Goal: Task Accomplishment & Management: Complete application form

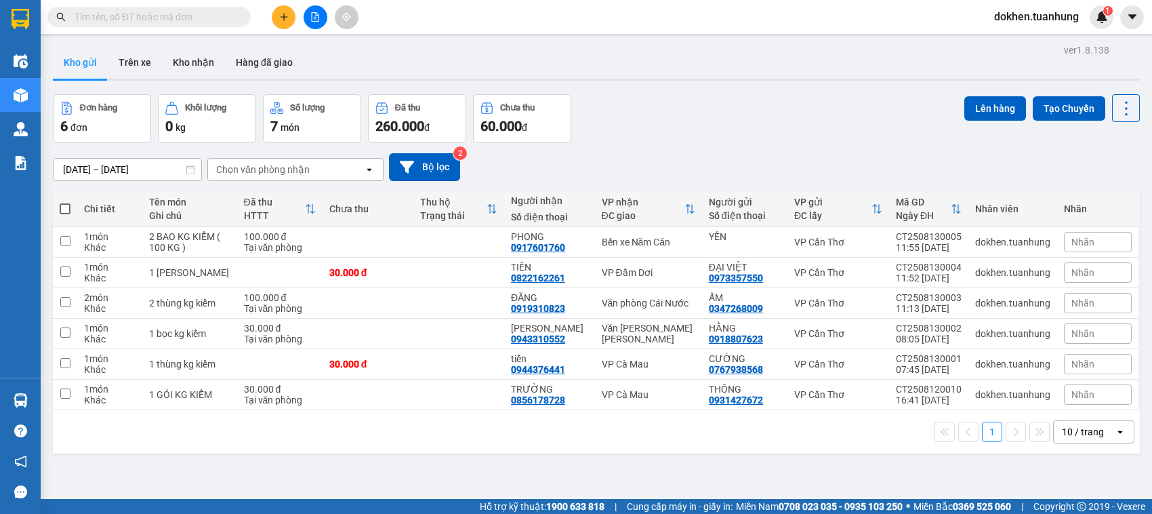
click at [159, 14] on input "text" at bounding box center [155, 16] width 160 height 15
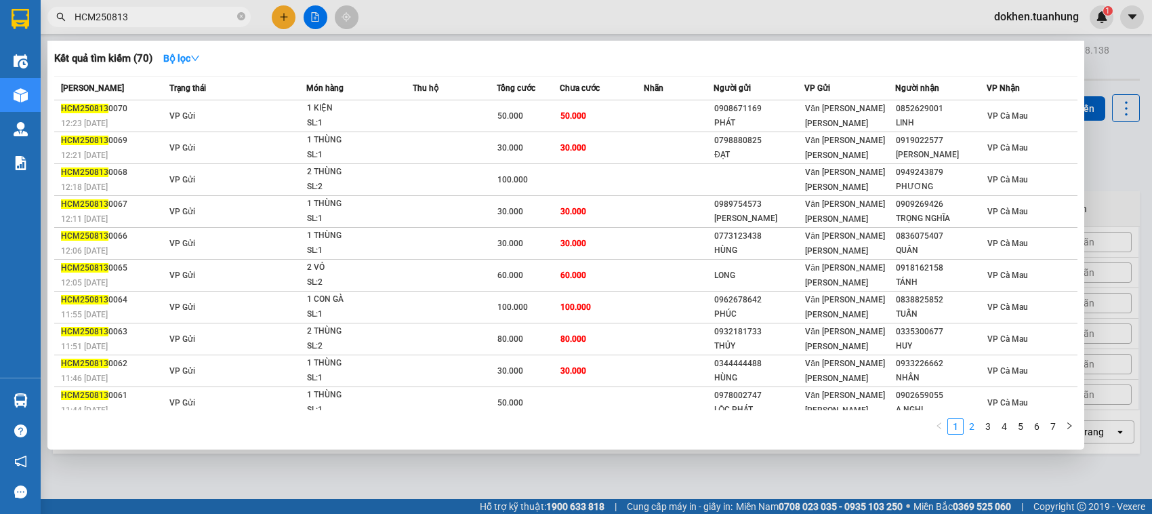
type input "HCM250813"
click at [973, 425] on link "2" at bounding box center [971, 426] width 15 height 15
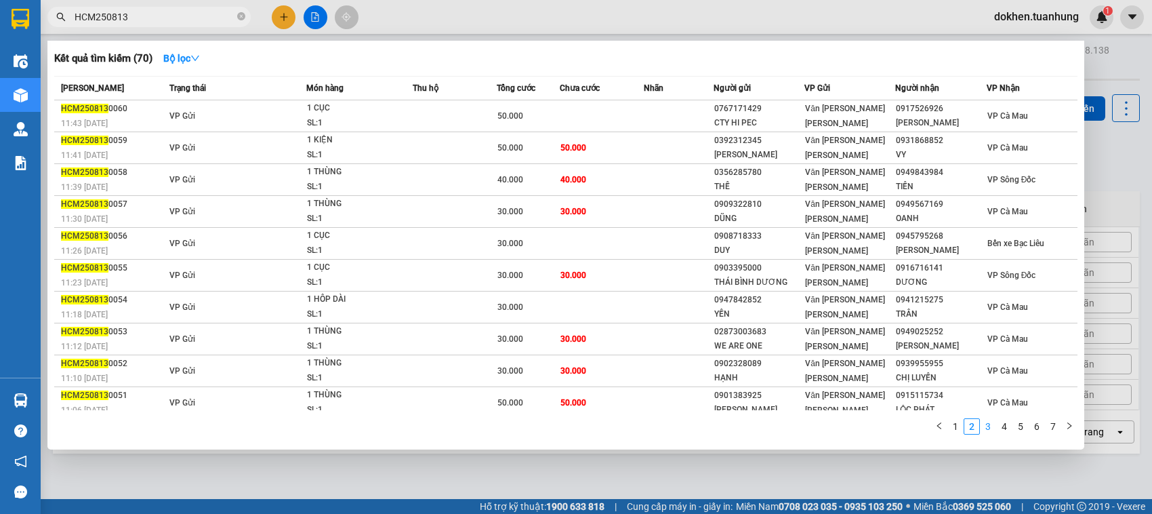
click at [987, 419] on link "3" at bounding box center [988, 426] width 15 height 15
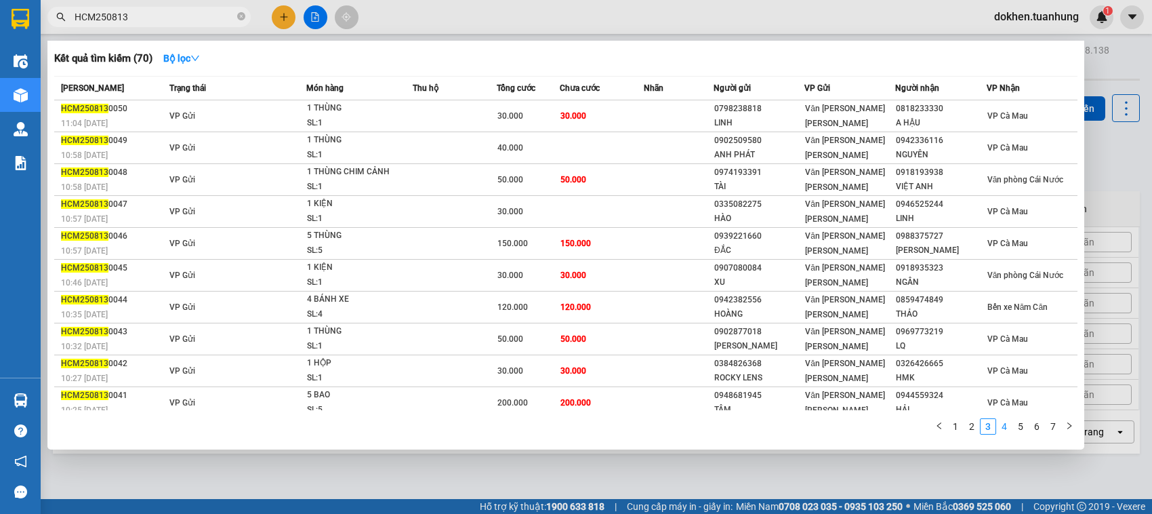
click at [1004, 425] on link "4" at bounding box center [1004, 426] width 15 height 15
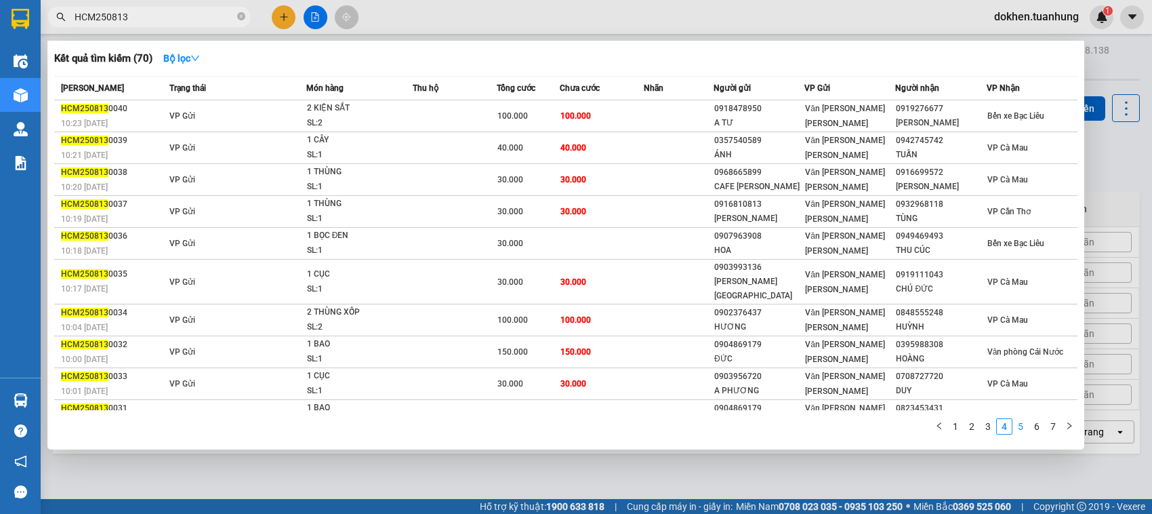
click at [1023, 425] on link "5" at bounding box center [1020, 426] width 15 height 15
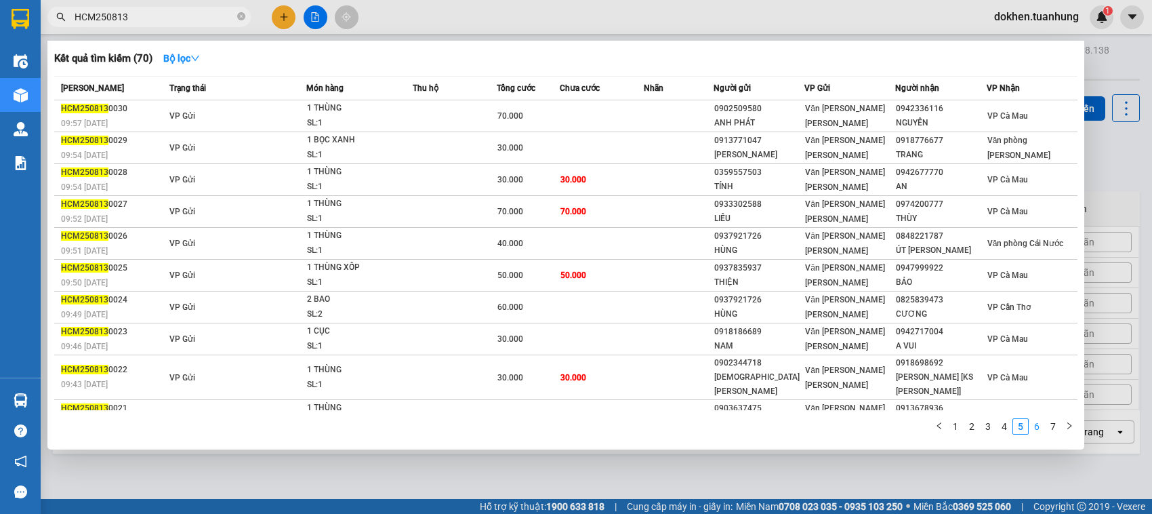
click at [1035, 426] on link "6" at bounding box center [1036, 426] width 15 height 15
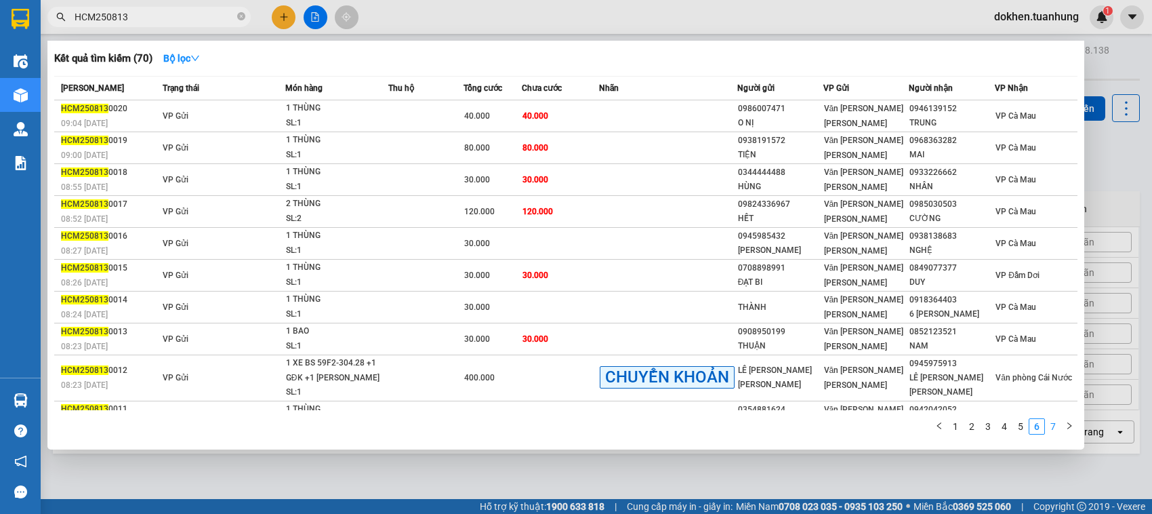
click at [1049, 426] on link "7" at bounding box center [1053, 426] width 15 height 15
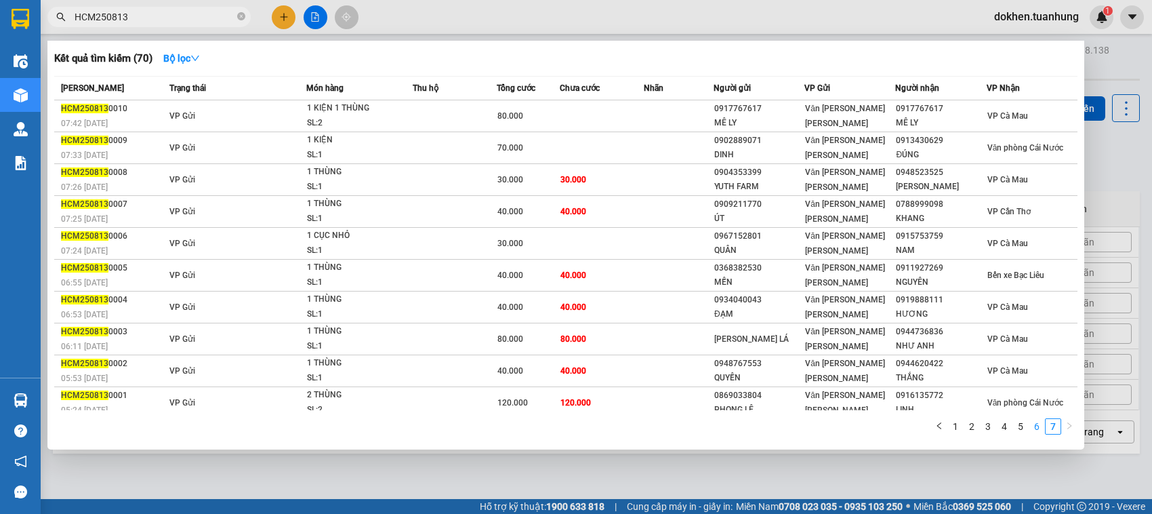
click at [1037, 426] on link "6" at bounding box center [1036, 426] width 15 height 15
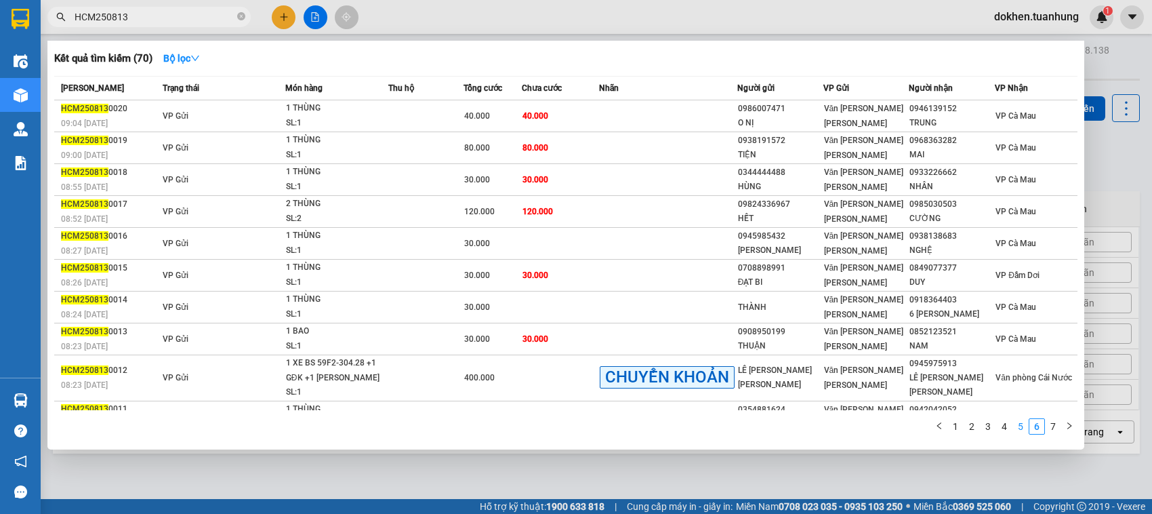
click at [1018, 427] on link "5" at bounding box center [1020, 426] width 15 height 15
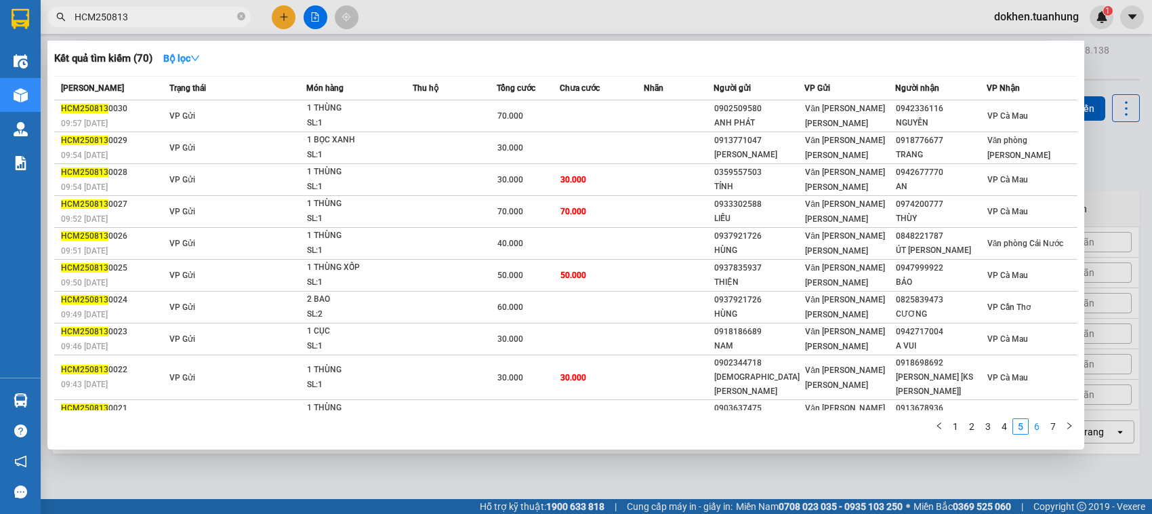
click at [1038, 426] on link "6" at bounding box center [1036, 426] width 15 height 15
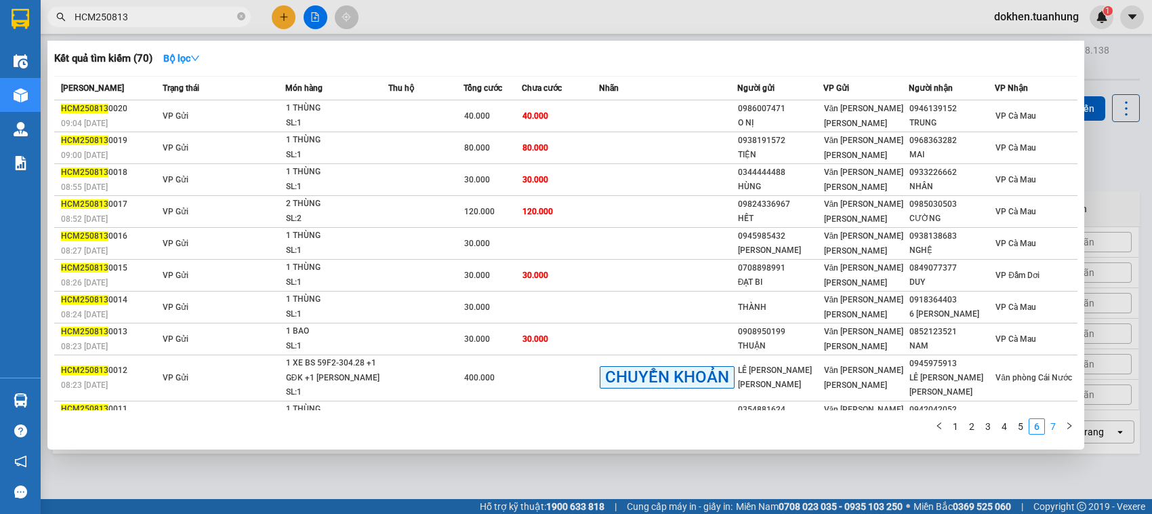
click at [1054, 426] on link "7" at bounding box center [1053, 426] width 15 height 15
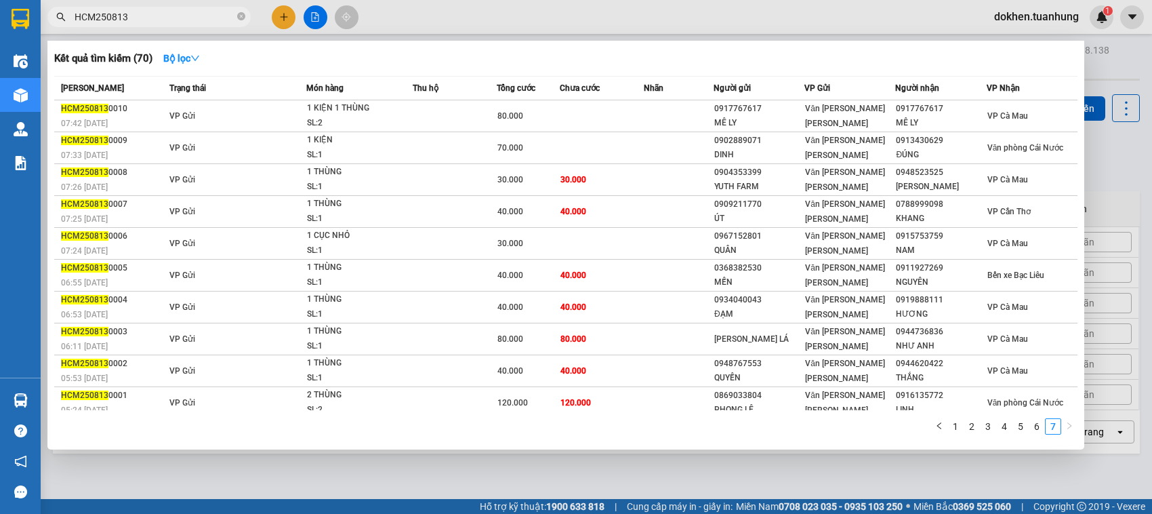
scroll to position [5, 0]
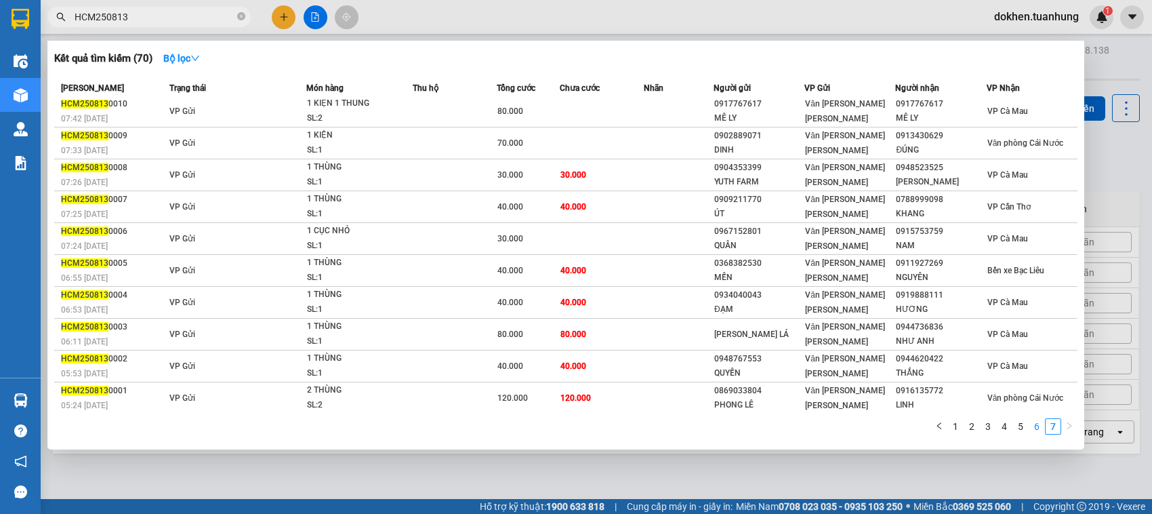
click at [1037, 426] on link "6" at bounding box center [1036, 426] width 15 height 15
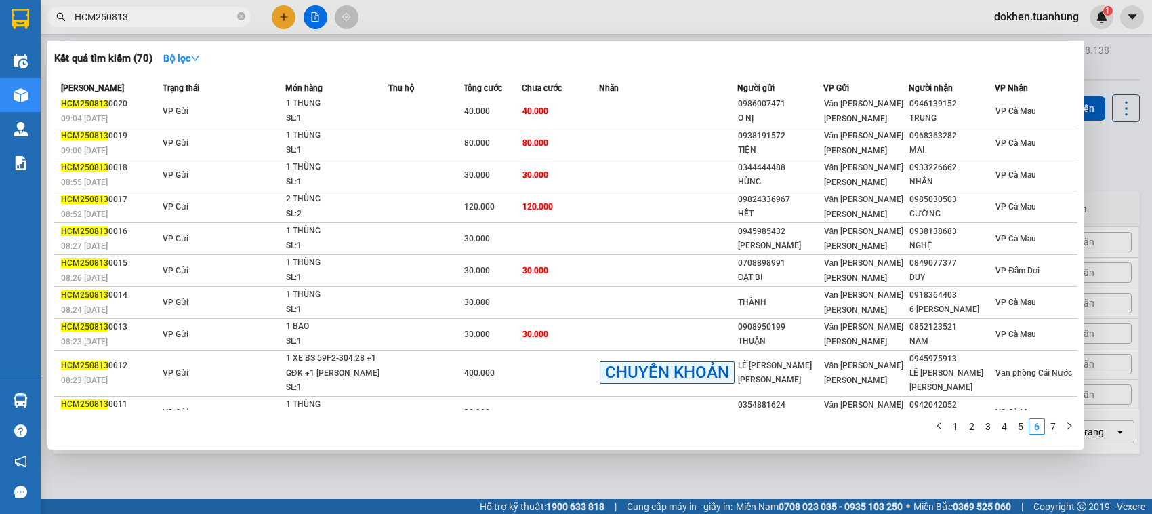
scroll to position [19, 0]
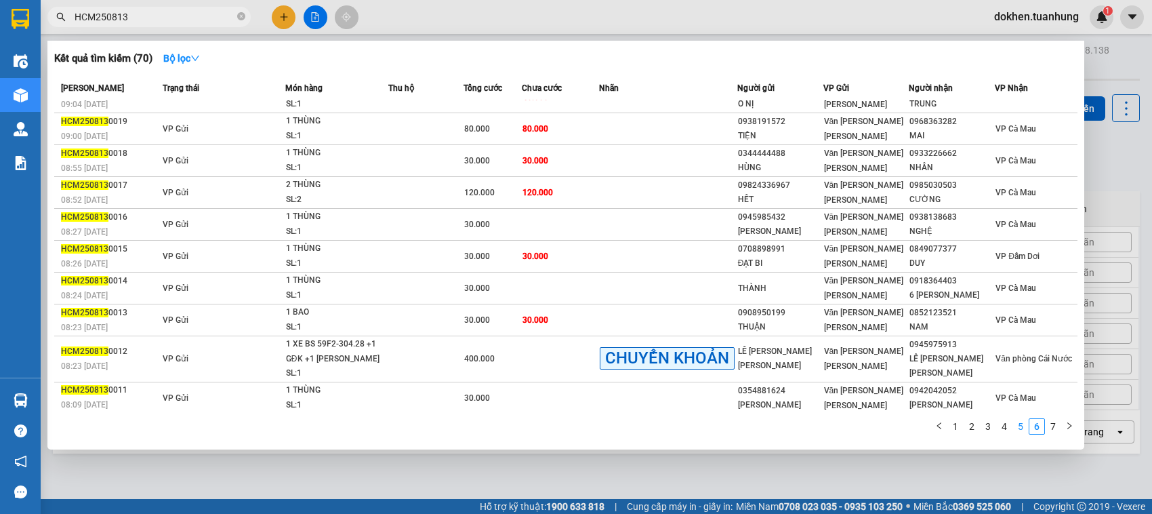
click at [1020, 426] on link "5" at bounding box center [1020, 426] width 15 height 15
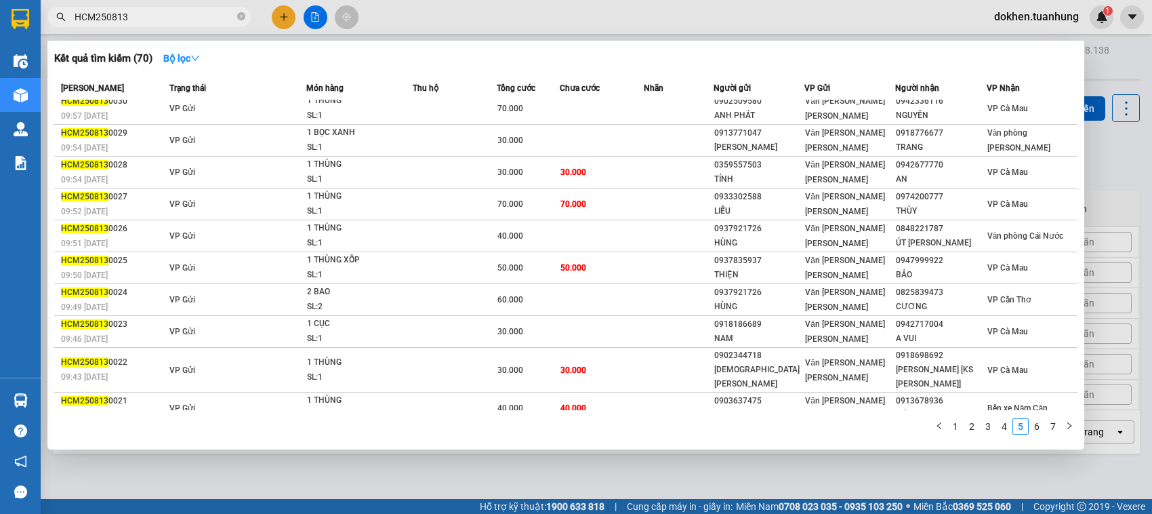
scroll to position [18, 0]
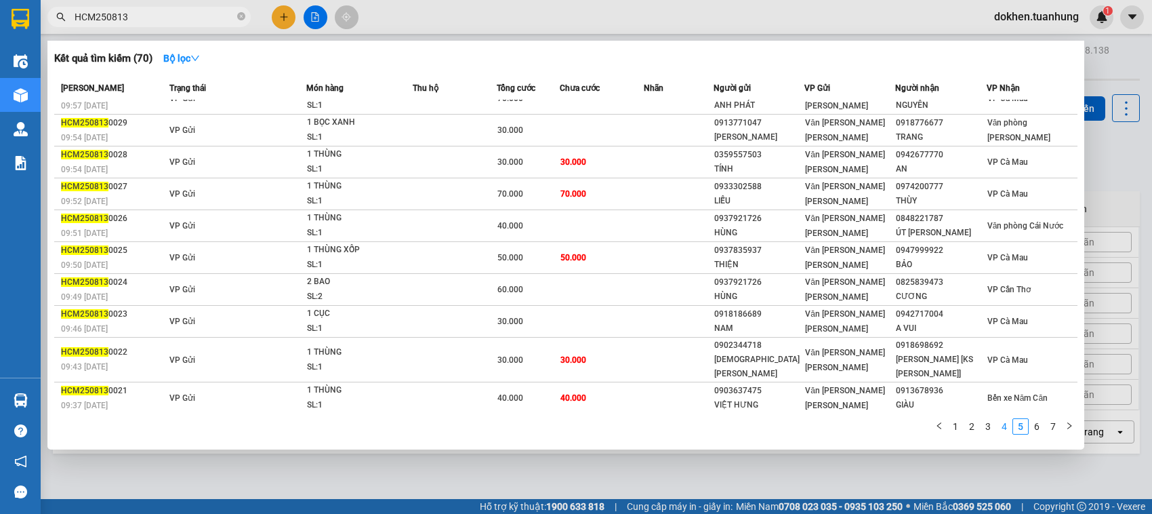
click at [1005, 425] on link "4" at bounding box center [1004, 426] width 15 height 15
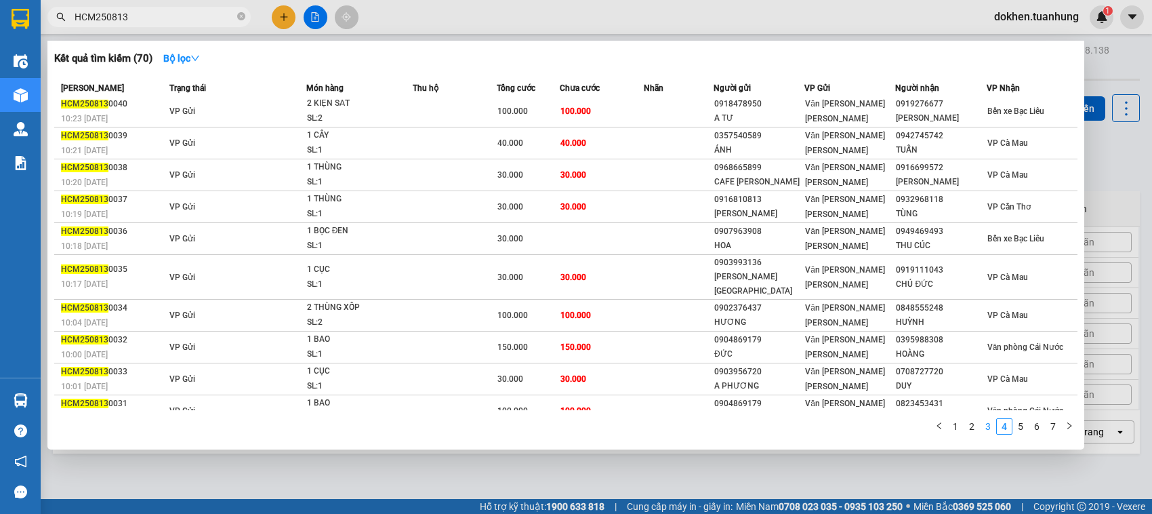
click at [987, 424] on link "3" at bounding box center [988, 426] width 15 height 15
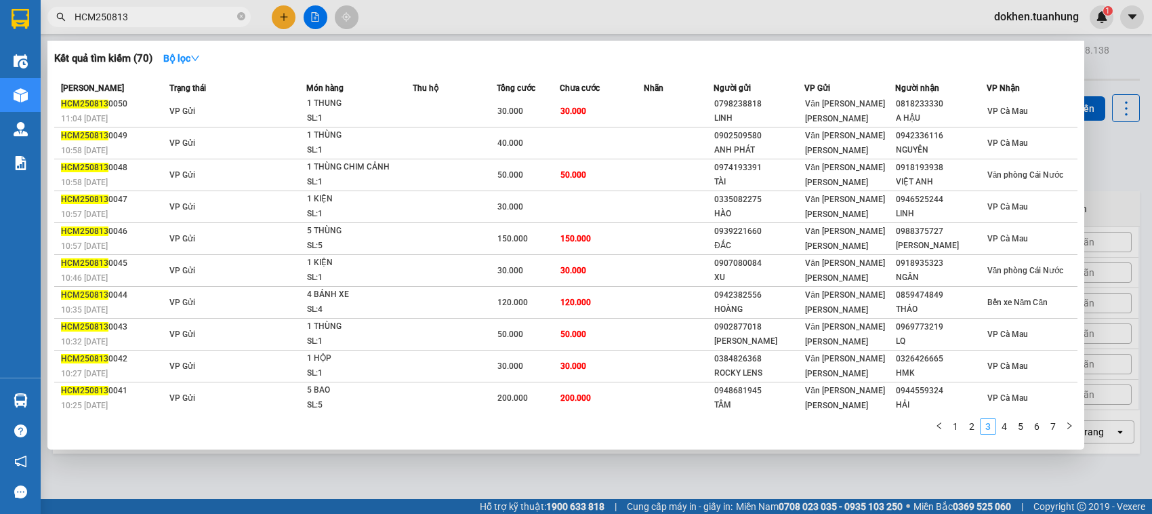
click at [987, 424] on link "3" at bounding box center [988, 426] width 15 height 15
click at [970, 426] on link "2" at bounding box center [971, 426] width 15 height 15
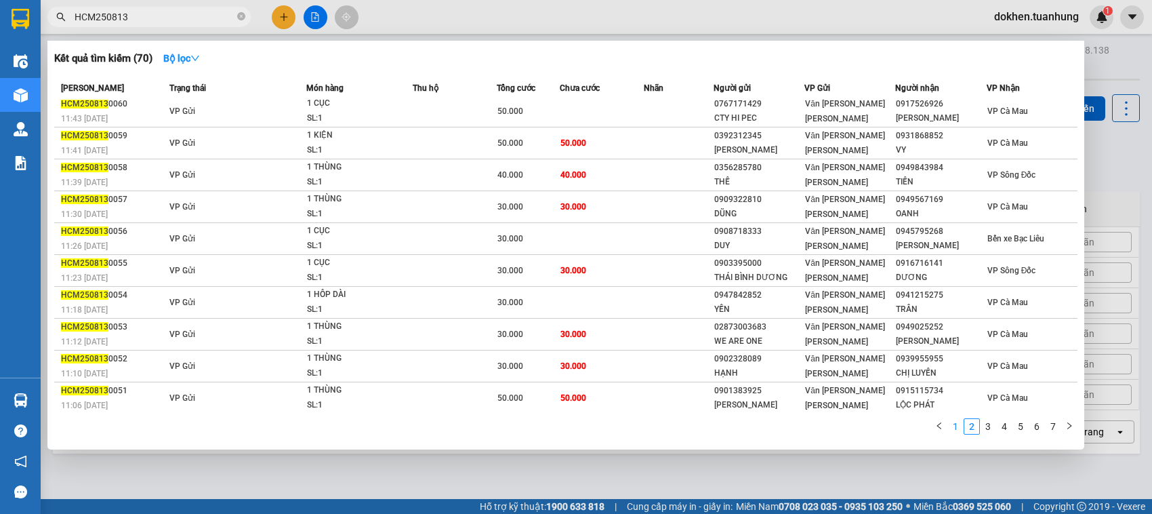
click at [952, 426] on link "1" at bounding box center [955, 426] width 15 height 15
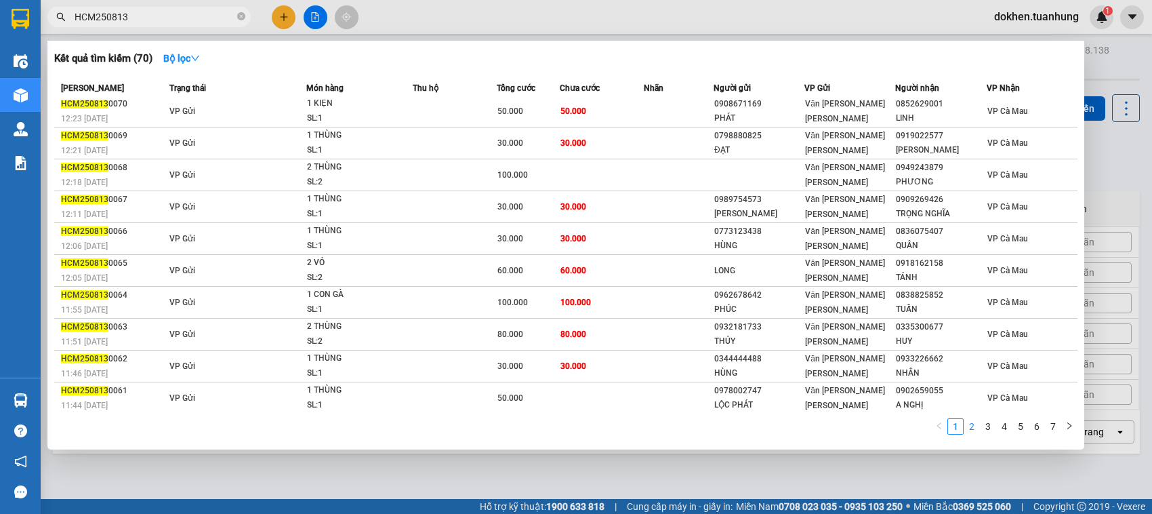
click at [976, 426] on link "2" at bounding box center [971, 426] width 15 height 15
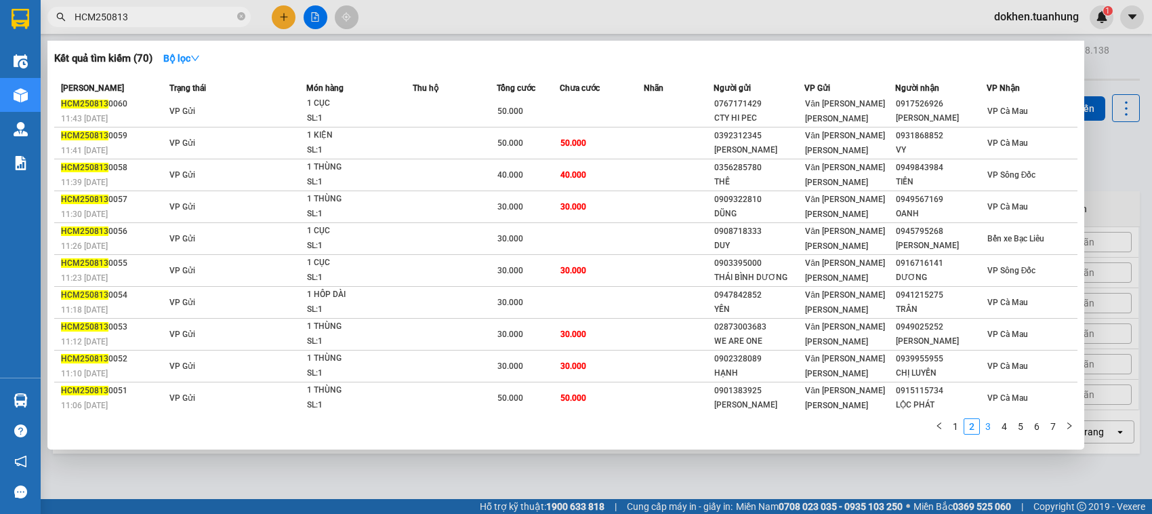
click at [985, 427] on link "3" at bounding box center [988, 426] width 15 height 15
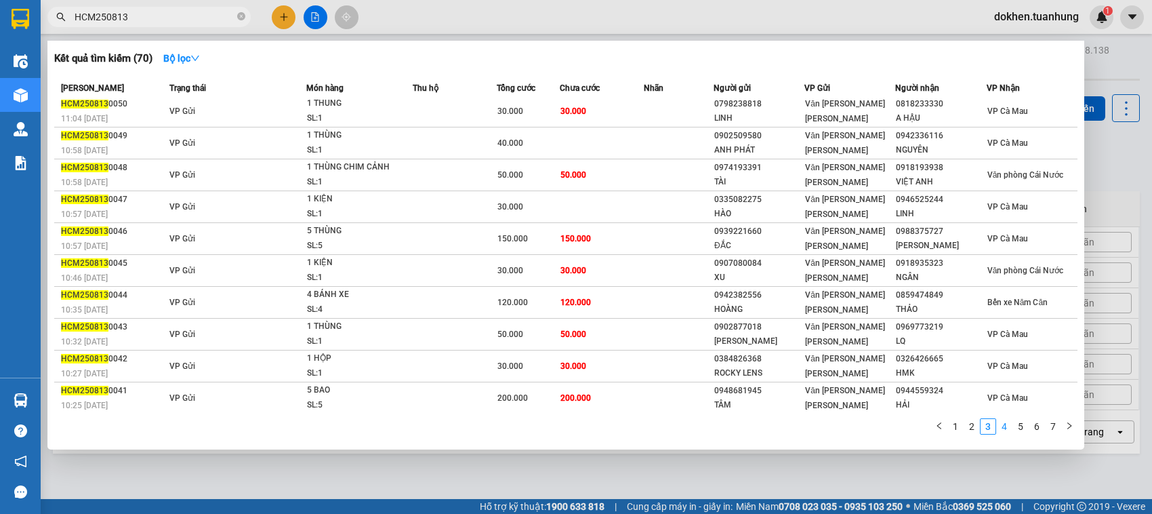
click at [1004, 427] on link "4" at bounding box center [1004, 426] width 15 height 15
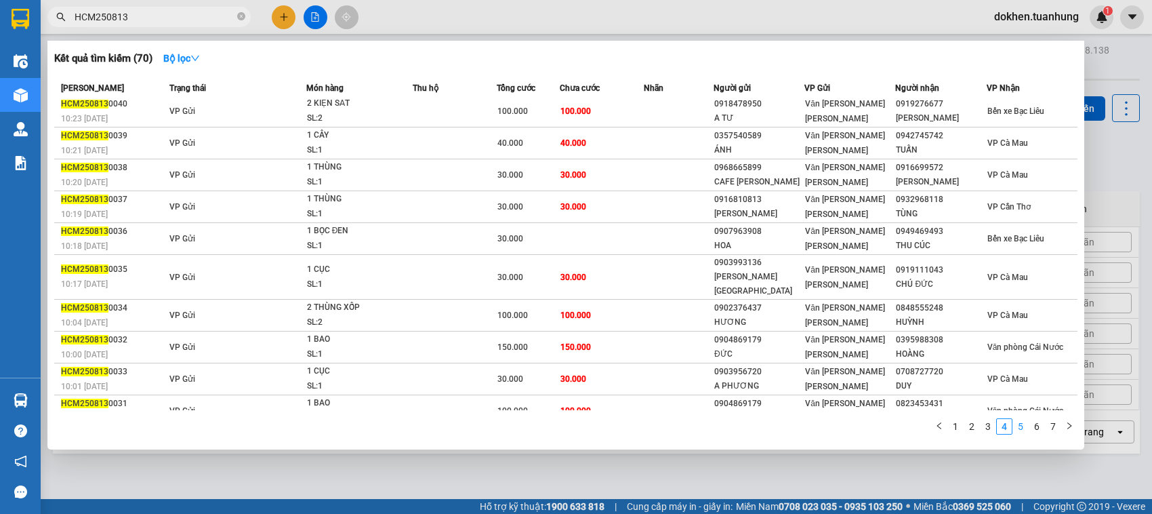
click at [1018, 427] on link "5" at bounding box center [1020, 426] width 15 height 15
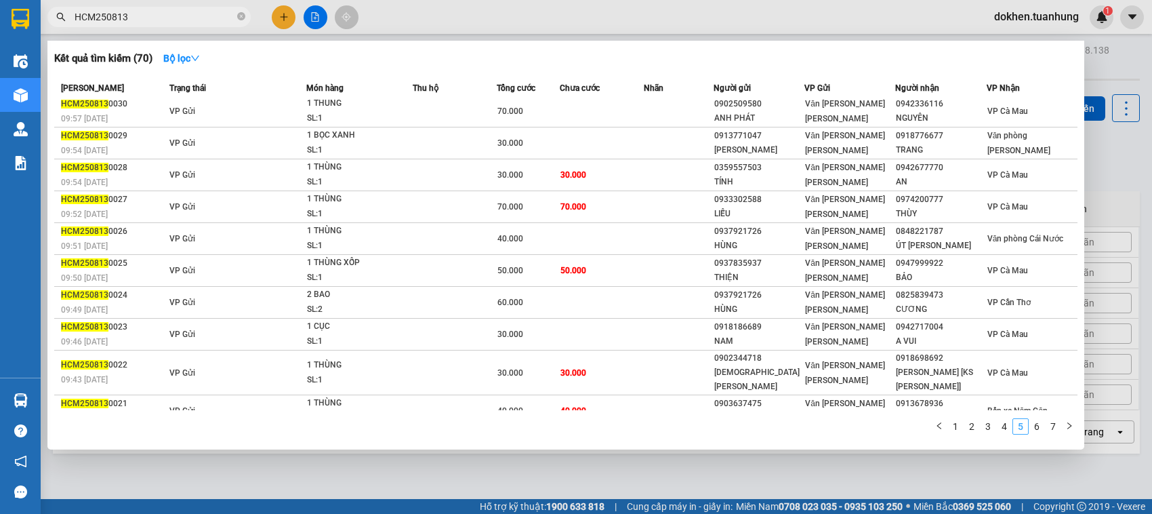
scroll to position [18, 0]
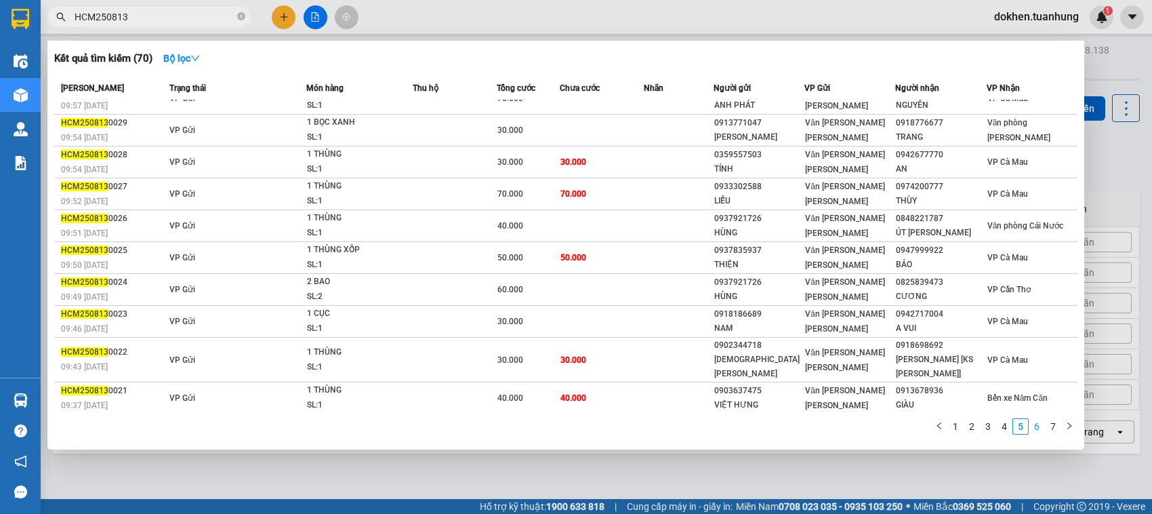
click at [1037, 427] on link "6" at bounding box center [1036, 426] width 15 height 15
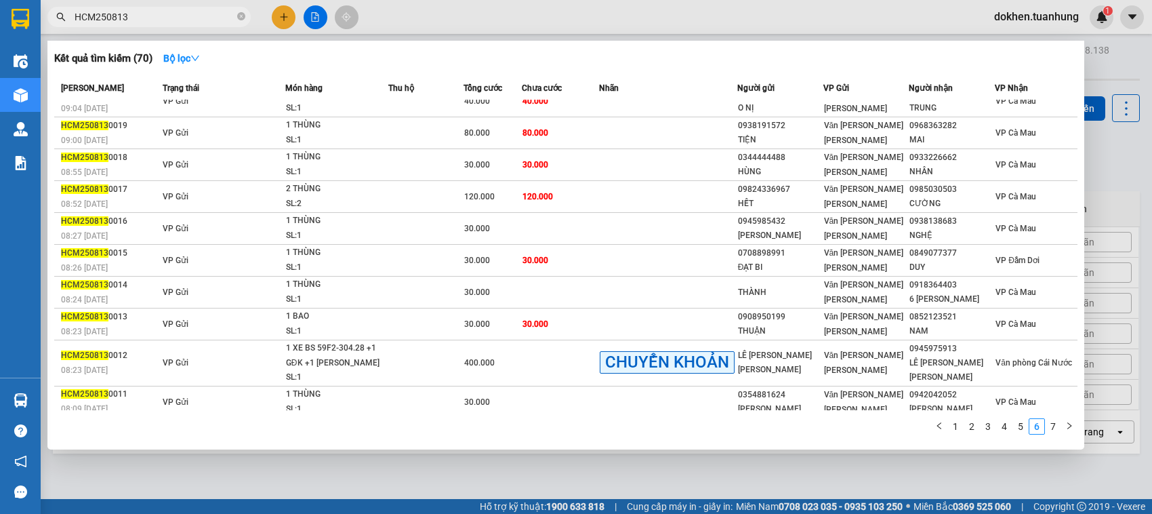
scroll to position [19, 0]
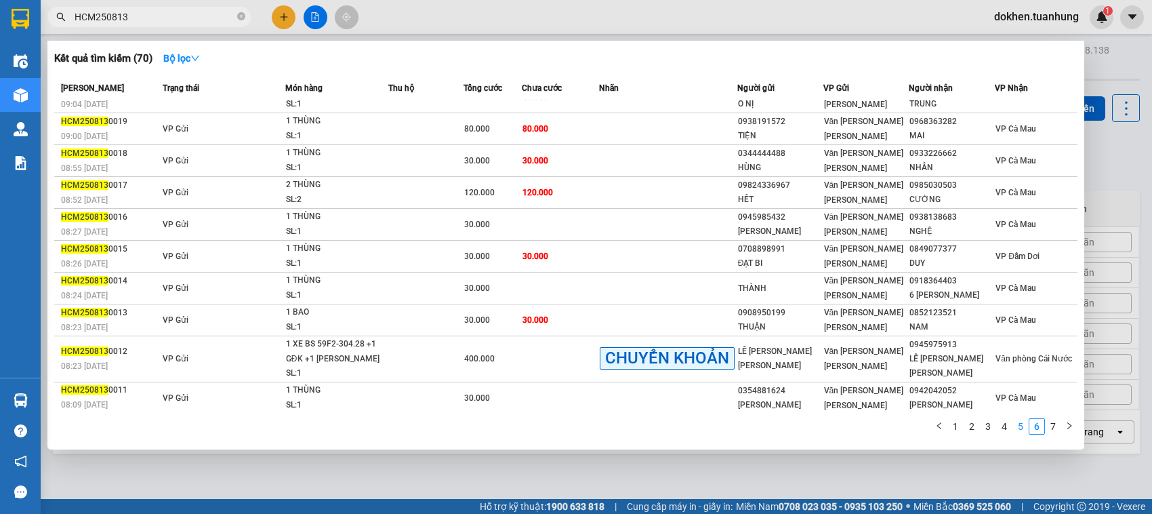
click at [1016, 427] on link "5" at bounding box center [1020, 426] width 15 height 15
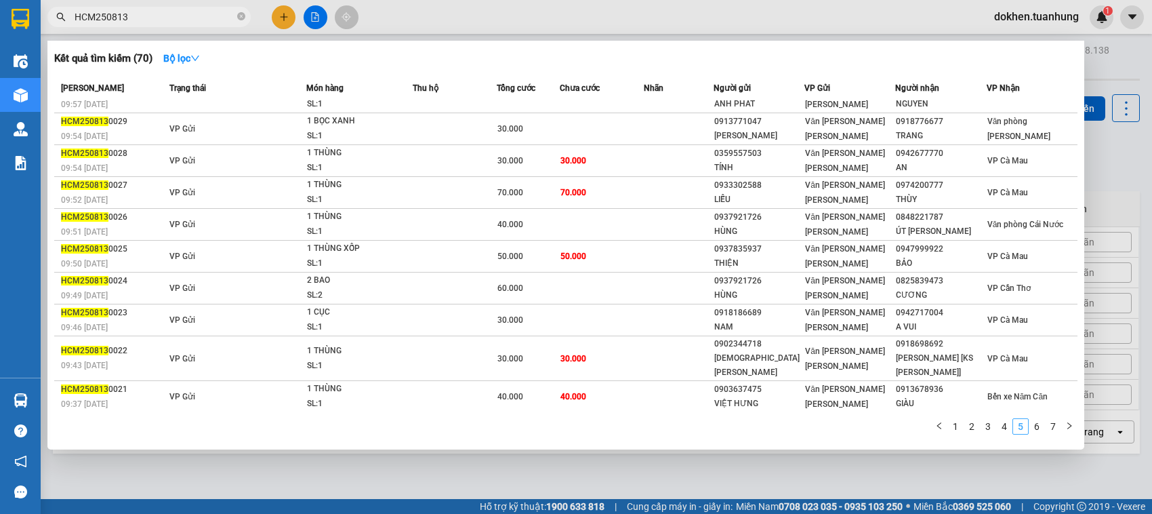
scroll to position [18, 0]
click at [279, 17] on div at bounding box center [576, 257] width 1152 height 514
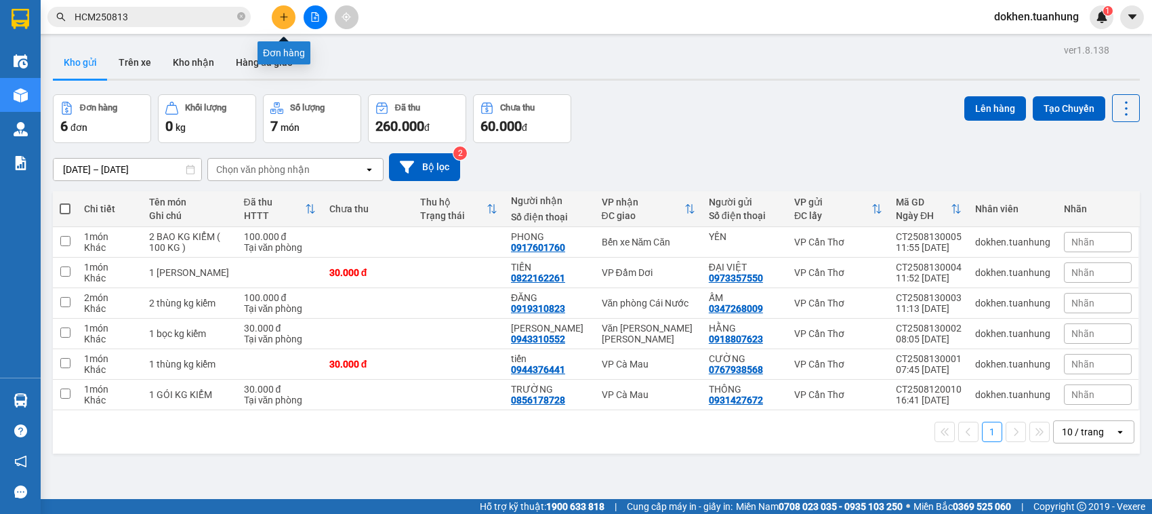
click at [279, 17] on icon "plus" at bounding box center [283, 16] width 9 height 9
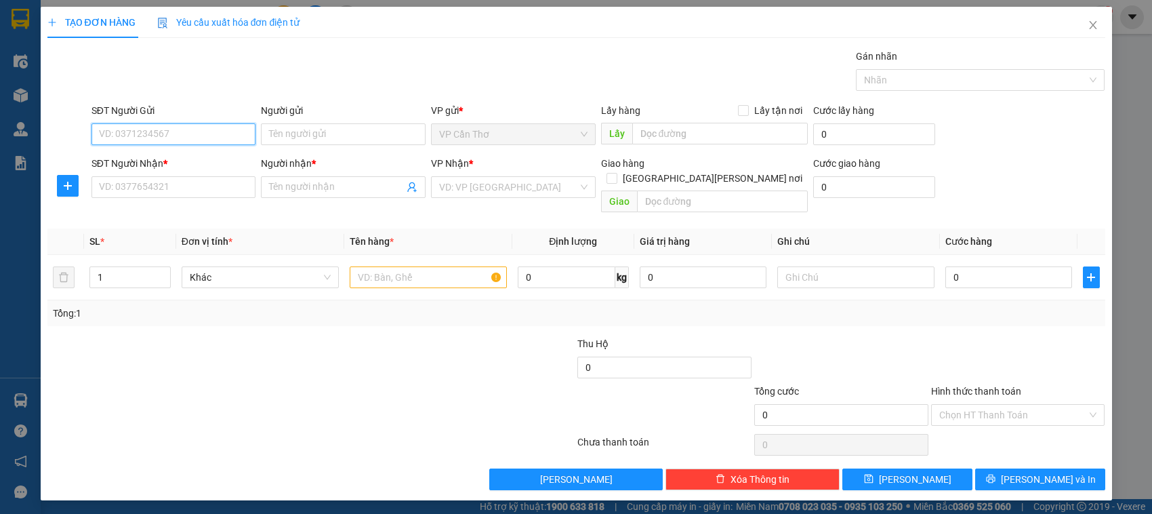
click at [217, 140] on input "SĐT Người Gửi" at bounding box center [173, 134] width 165 height 22
click at [190, 184] on input "SĐT Người Nhận *" at bounding box center [173, 187] width 165 height 22
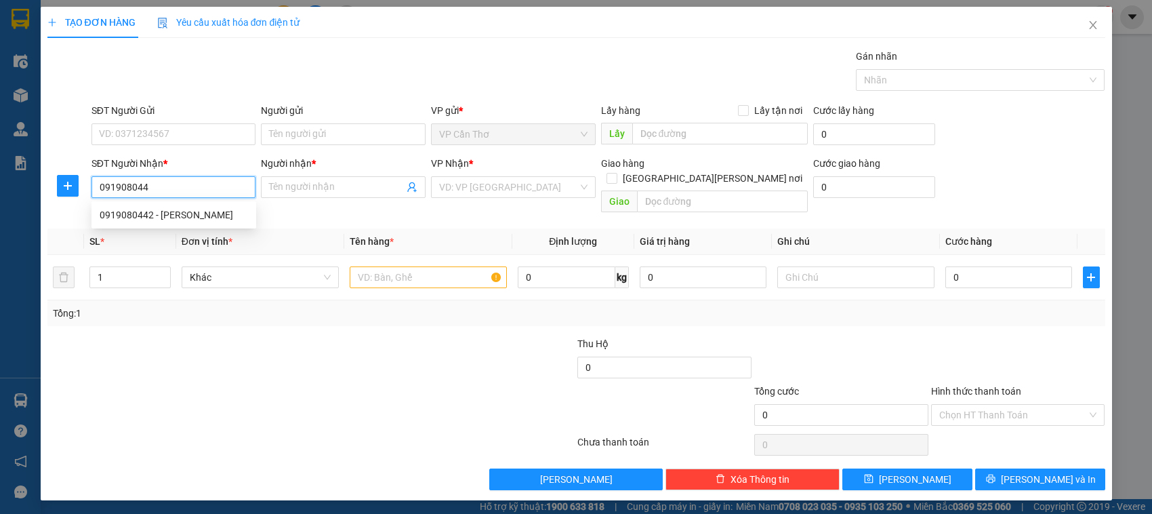
type input "0919080442"
click at [178, 215] on div "0919080442 - [PERSON_NAME]" at bounding box center [174, 214] width 148 height 15
type input "[PERSON_NAME]"
type input "0919080442"
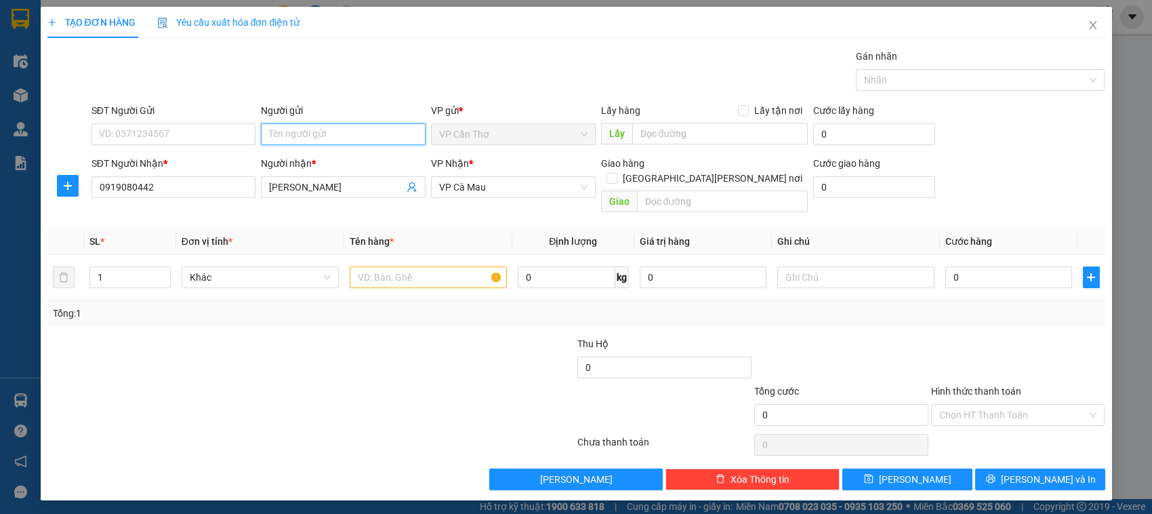
click at [296, 139] on input "Người gửi" at bounding box center [343, 134] width 165 height 22
click at [227, 191] on input "0919080442" at bounding box center [173, 187] width 165 height 22
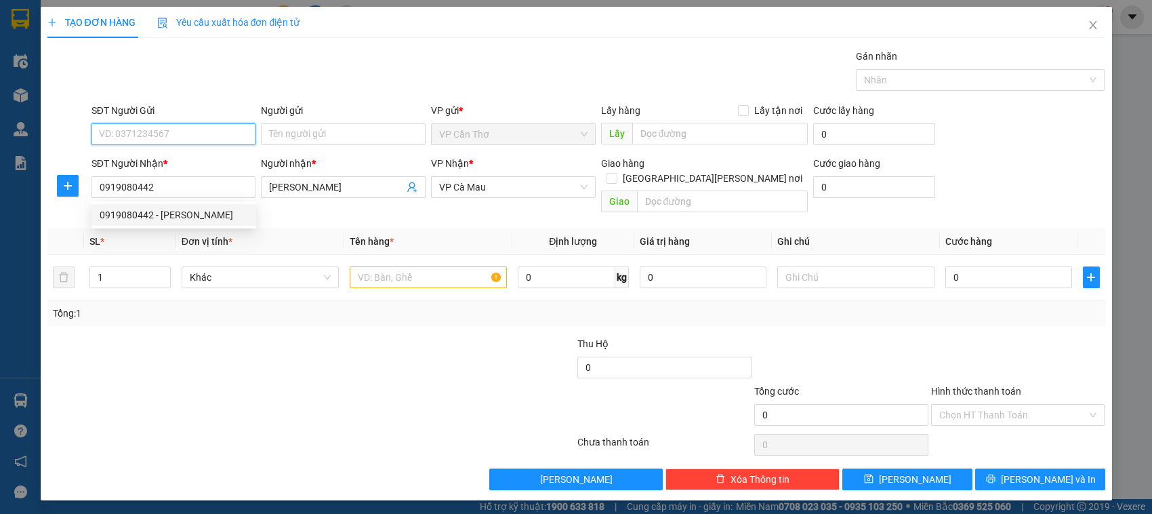
click at [241, 133] on input "SĐT Người Gửi" at bounding box center [173, 134] width 165 height 22
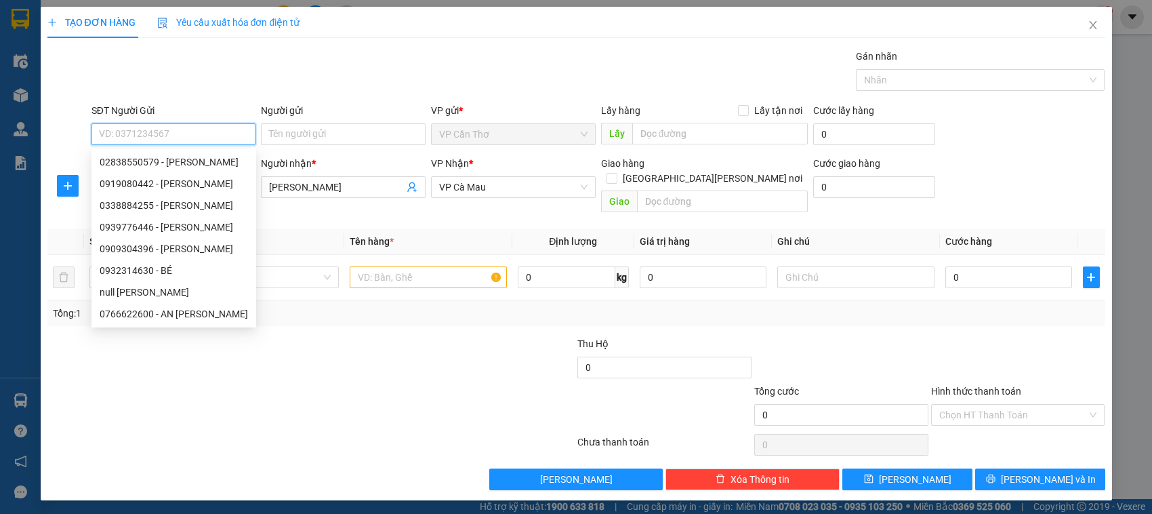
click at [241, 133] on input "SĐT Người Gửi" at bounding box center [173, 134] width 165 height 22
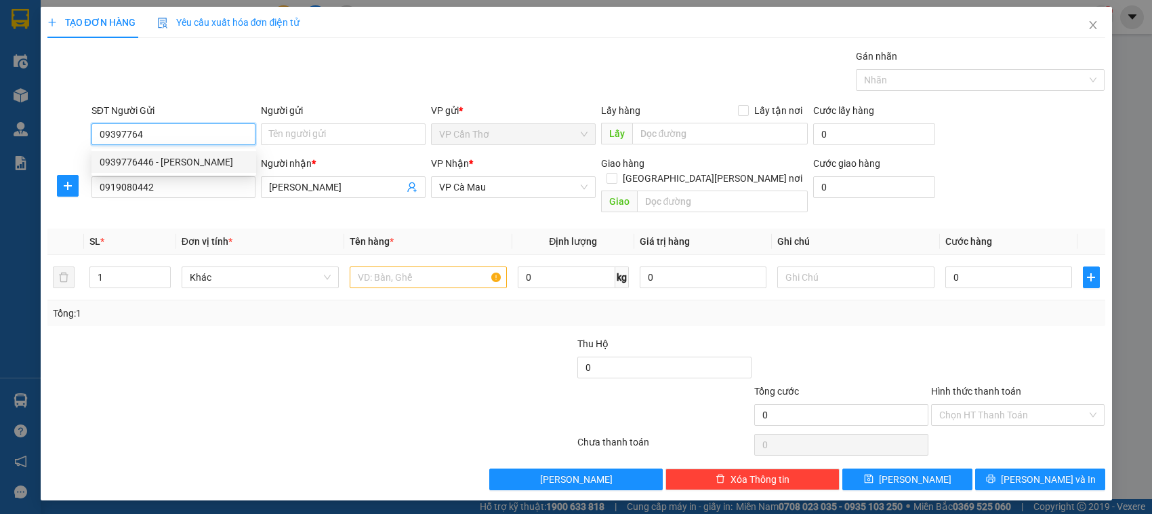
click at [156, 161] on div "0939776446 - [PERSON_NAME]" at bounding box center [174, 162] width 148 height 15
type input "0939776446"
type input "TUẤN"
type input "0939776446"
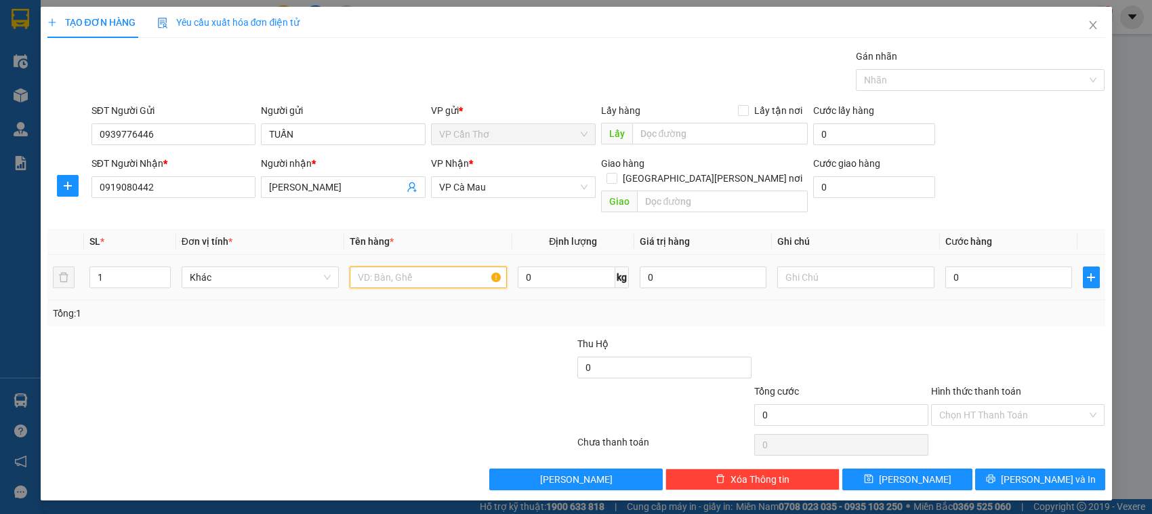
click at [388, 266] on input "text" at bounding box center [428, 277] width 157 height 22
type input "2 BAO KG KIỂM"
click at [103, 267] on input "1" at bounding box center [129, 277] width 79 height 20
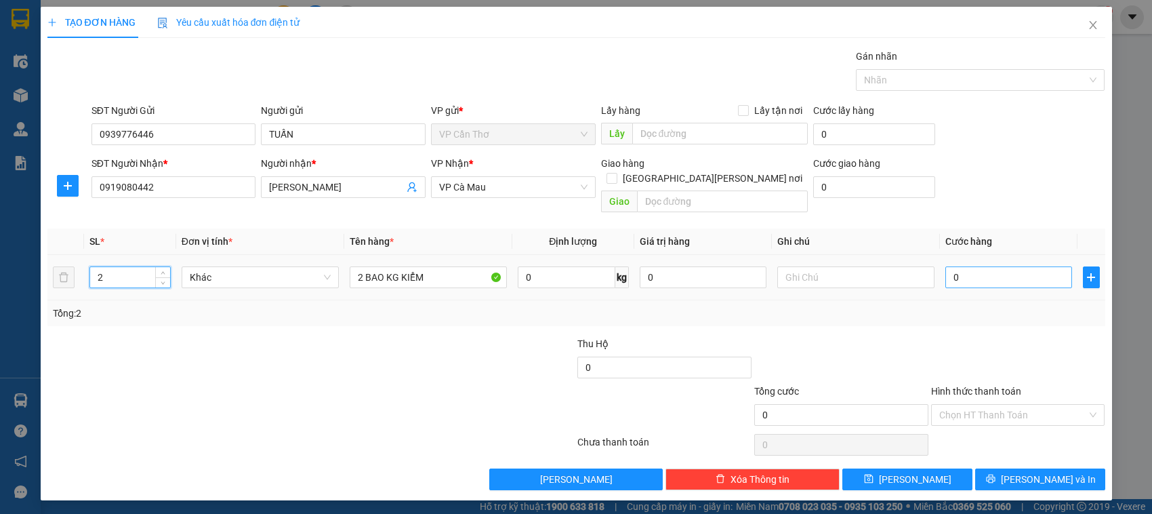
type input "2"
click at [951, 266] on input "0" at bounding box center [1008, 277] width 127 height 22
type input "1"
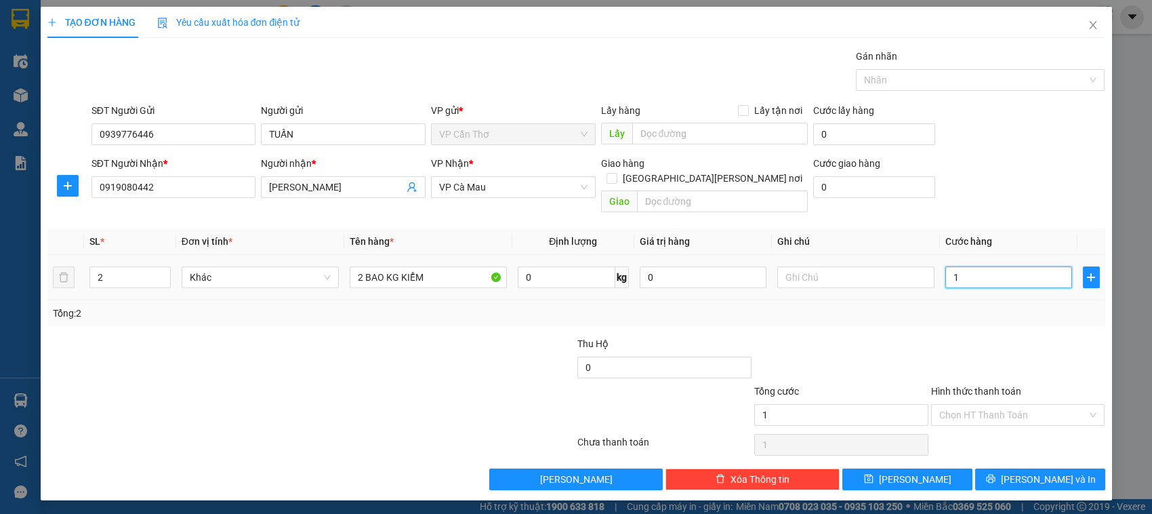
type input "12"
type input "120"
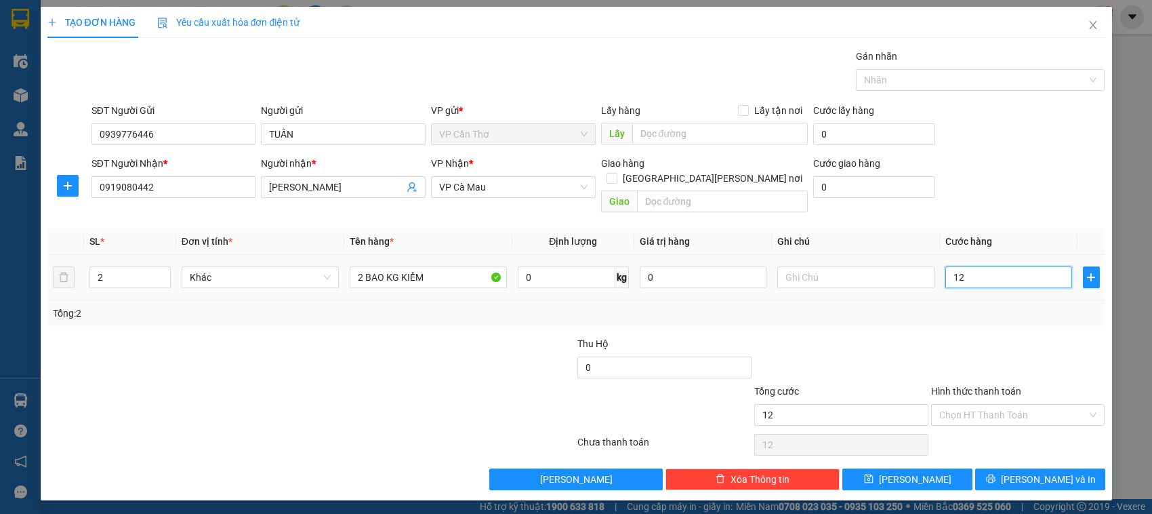
type input "120"
type input "1.200"
type input "12.000"
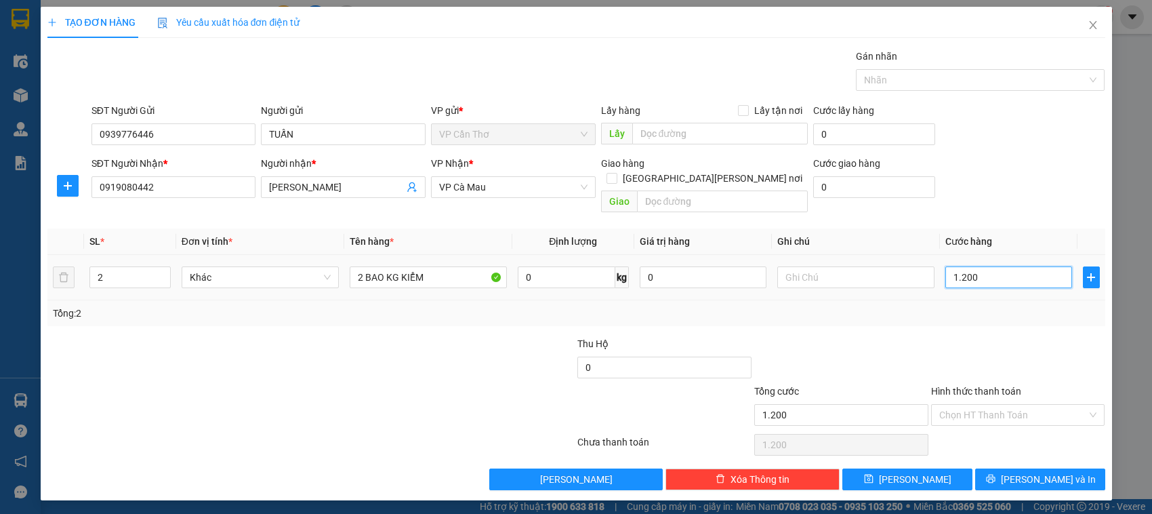
type input "12.000"
type input "120.000"
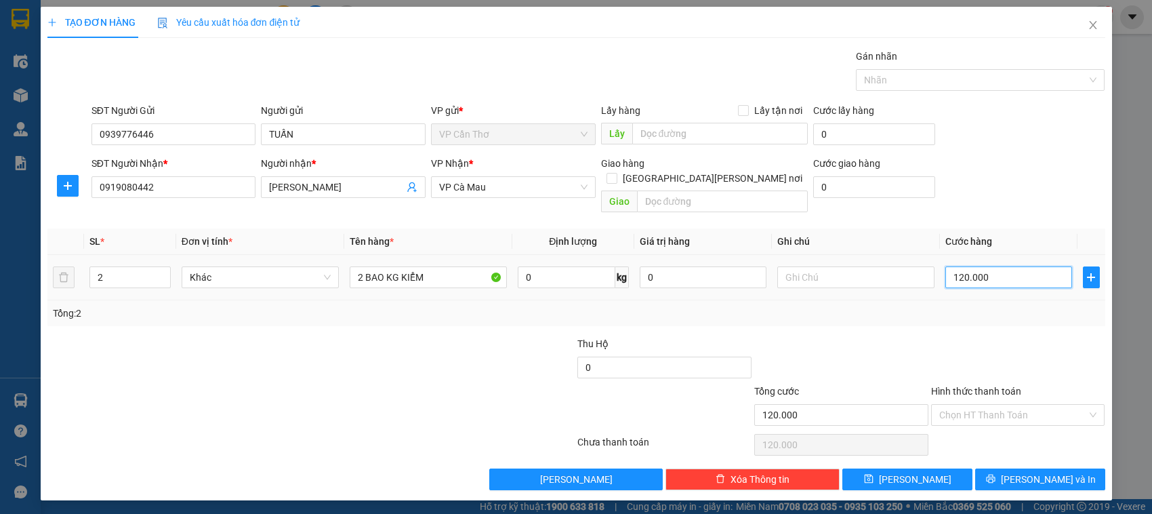
click at [962, 266] on input "120.000" at bounding box center [1008, 277] width 127 height 22
type input "10.000"
type input "100.000"
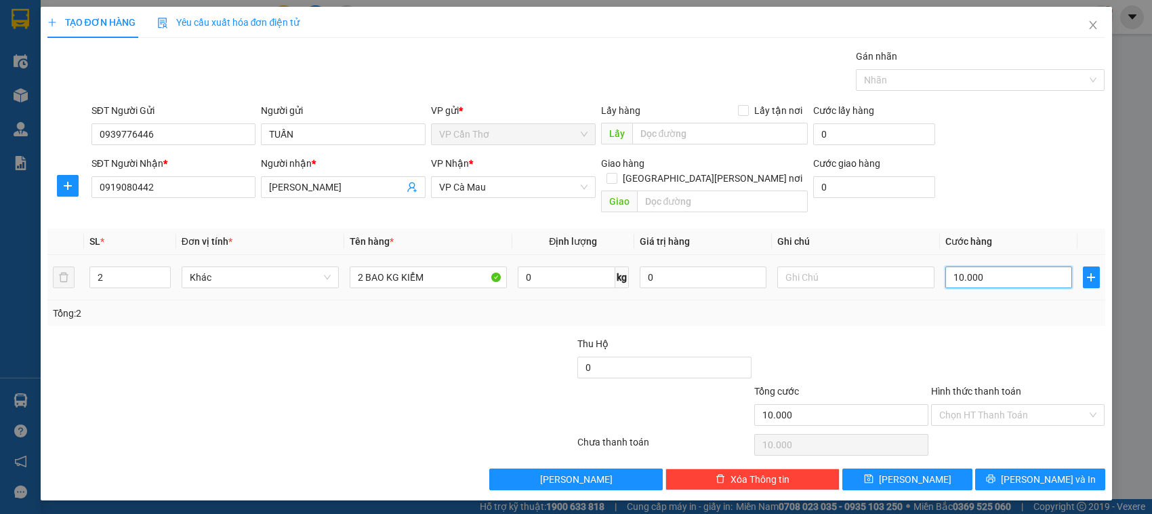
type input "100.000"
click at [1006, 468] on button "[PERSON_NAME] và In" at bounding box center [1040, 479] width 130 height 22
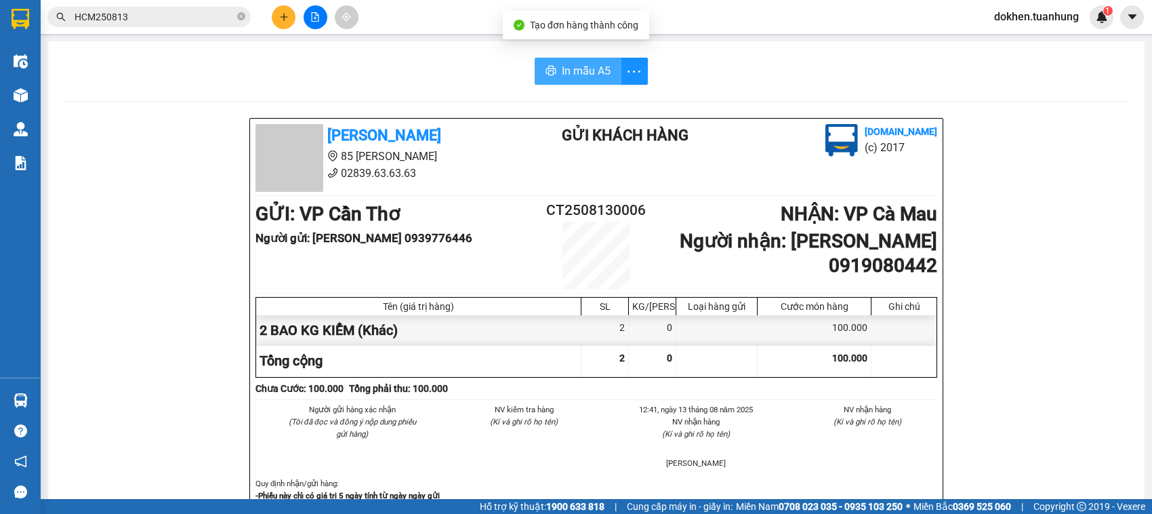
click at [583, 66] on span "In mẫu A5" at bounding box center [586, 70] width 49 height 17
click at [570, 66] on span "In mẫu A5" at bounding box center [586, 70] width 49 height 17
